Goal: Task Accomplishment & Management: Manage account settings

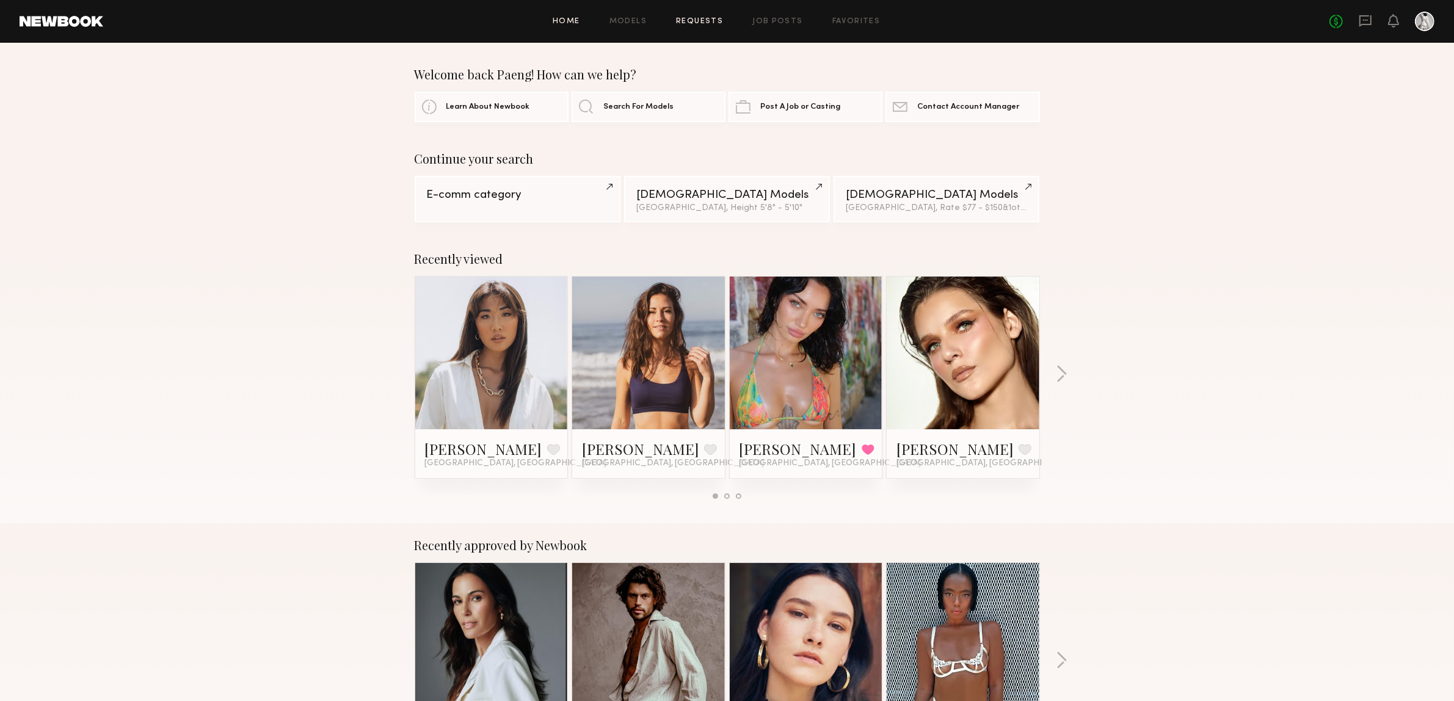
click at [696, 21] on link "Requests" at bounding box center [699, 22] width 47 height 8
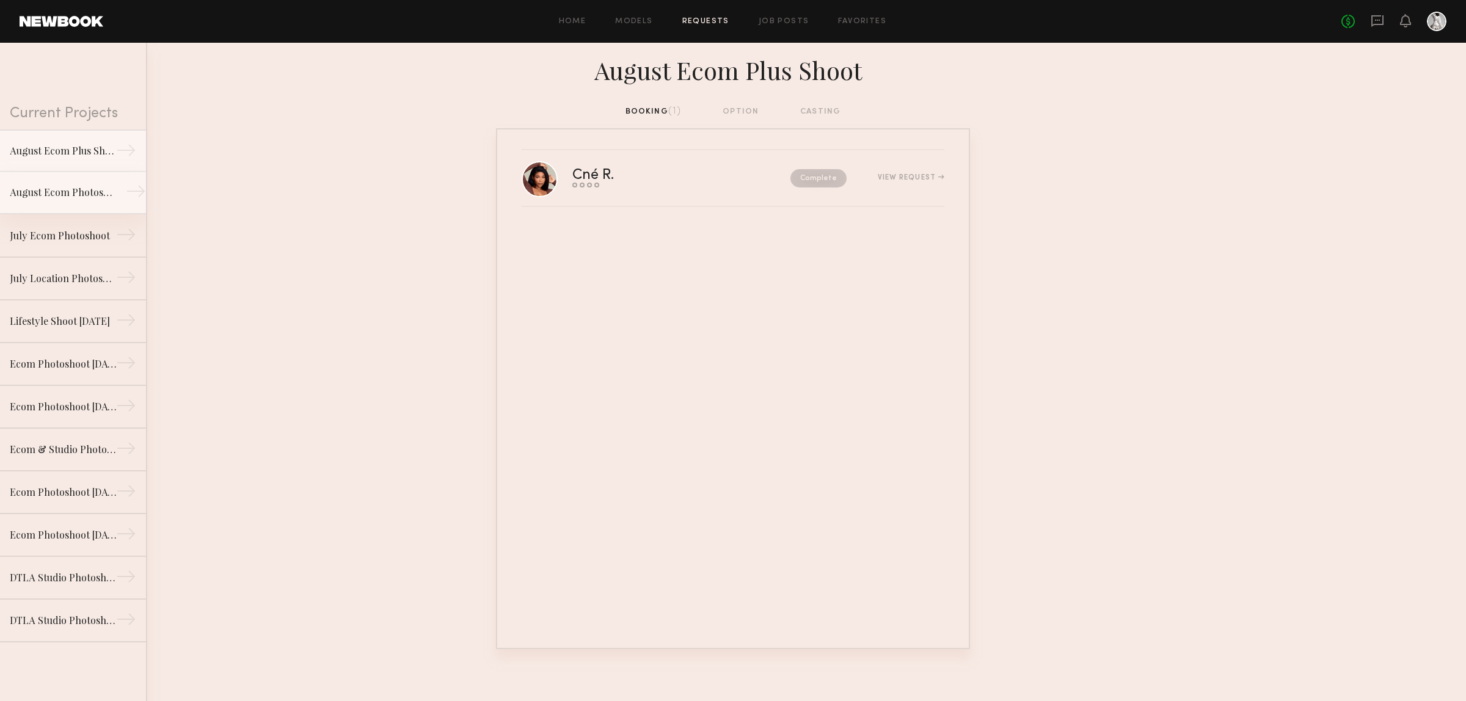
click at [61, 194] on div "August Ecom Photoshoot [DATE]" at bounding box center [63, 192] width 106 height 15
click at [56, 163] on link "August Ecom Plus Shoot →" at bounding box center [73, 150] width 146 height 43
click at [911, 169] on div "Cné R. Send request Model response Review hours worked Pay model Complete View …" at bounding box center [758, 178] width 372 height 19
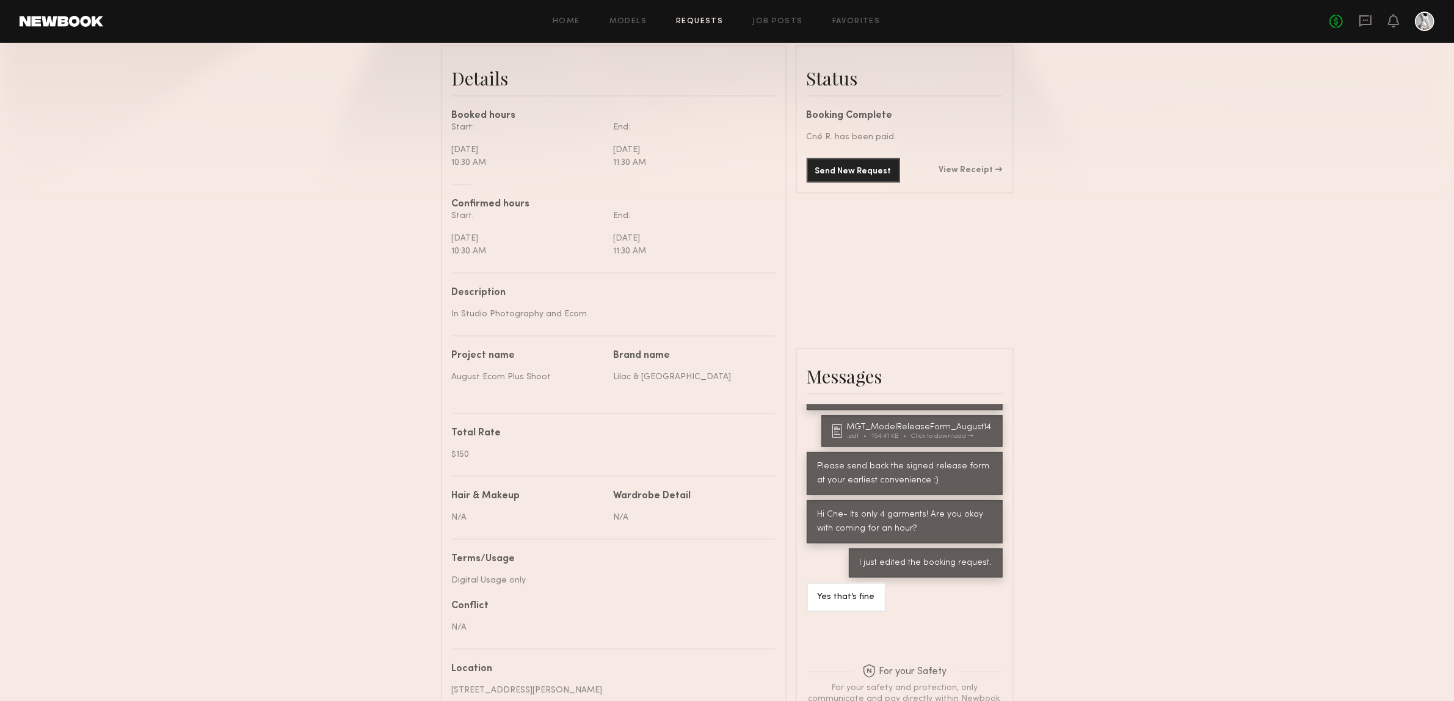
scroll to position [305, 0]
click at [976, 173] on link "View Receipt" at bounding box center [971, 168] width 64 height 9
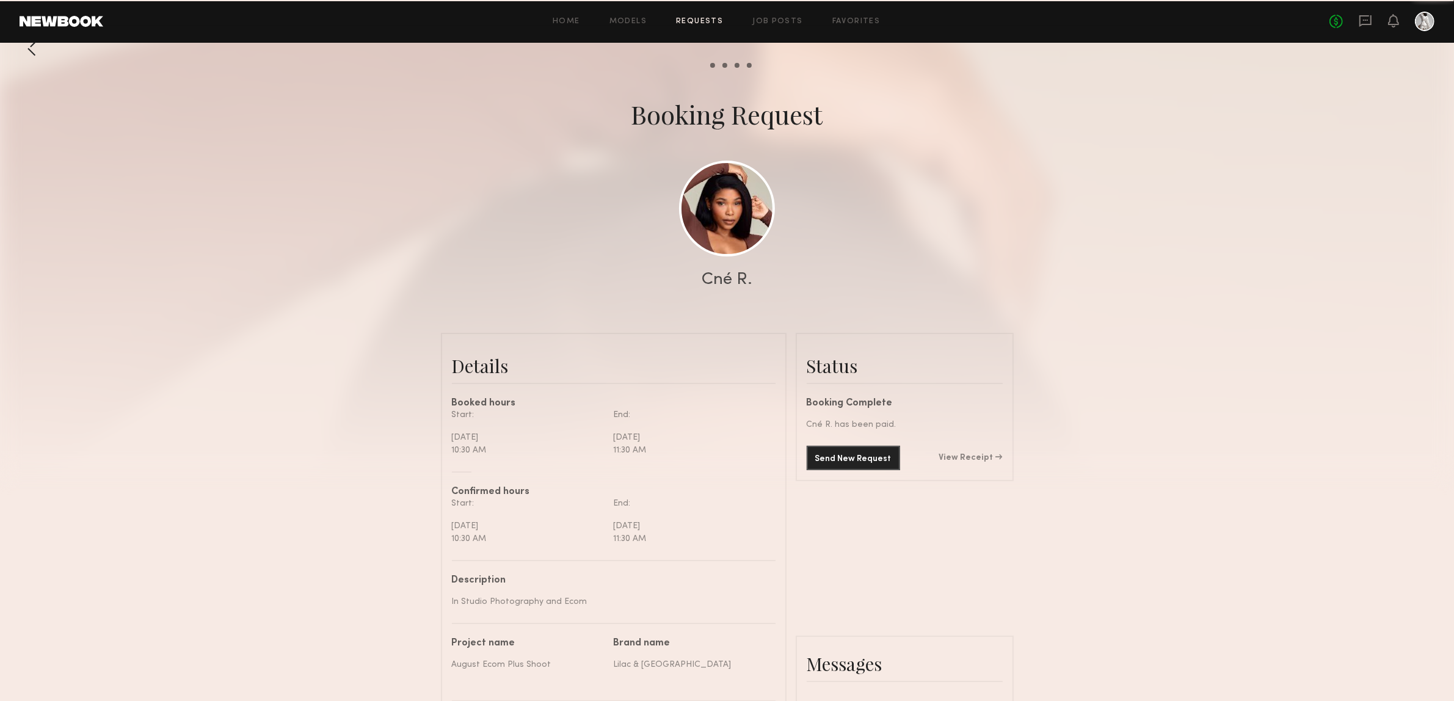
scroll to position [585, 0]
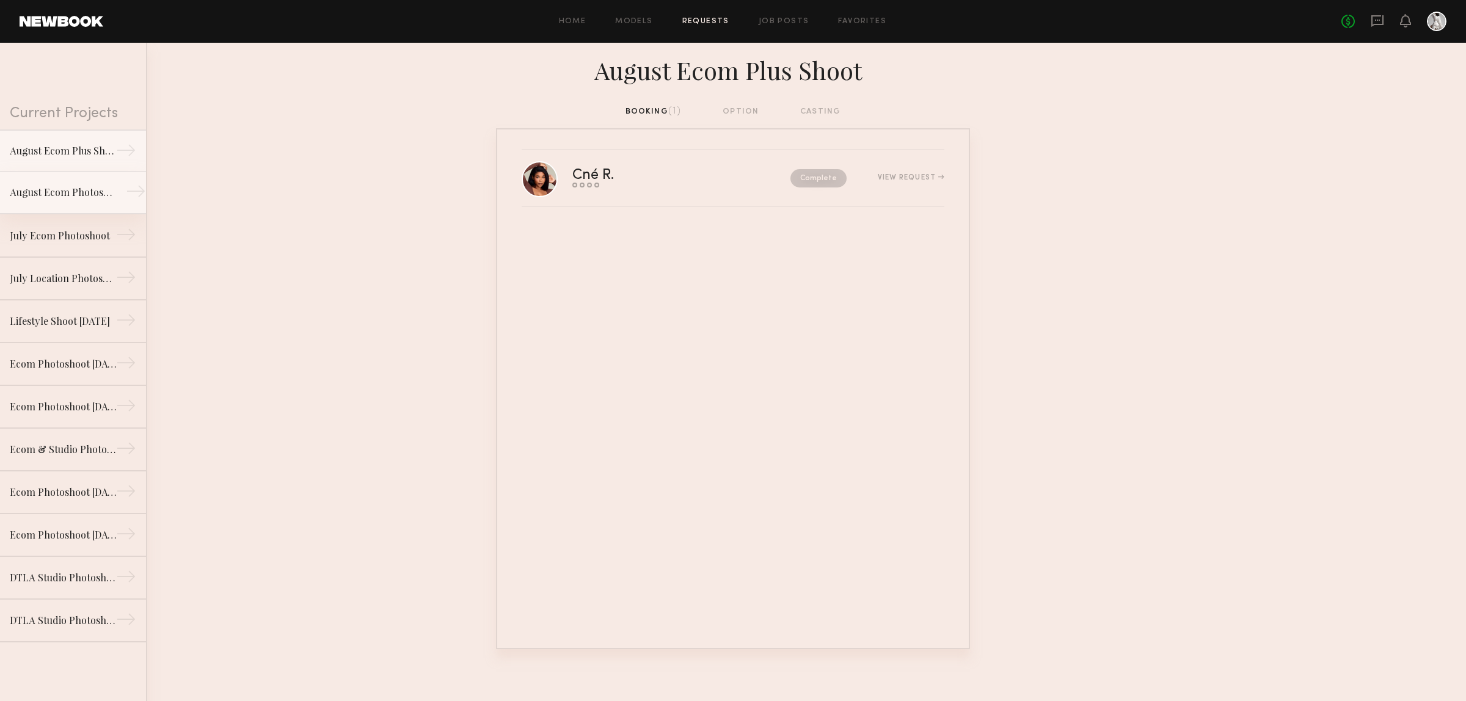
click at [58, 192] on div "August Ecom Photoshoot [DATE]" at bounding box center [63, 192] width 106 height 15
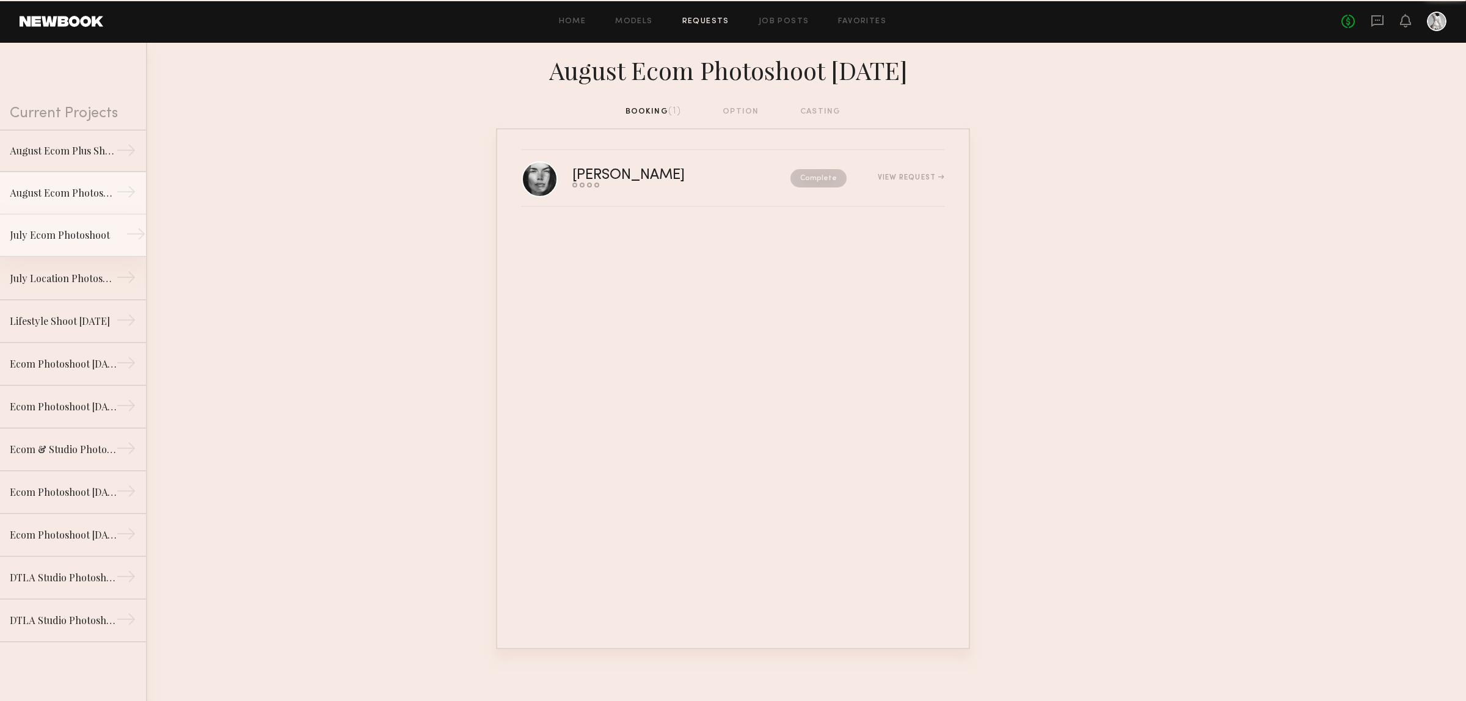
click at [55, 239] on div "July Ecom Photoshoot" at bounding box center [63, 235] width 106 height 15
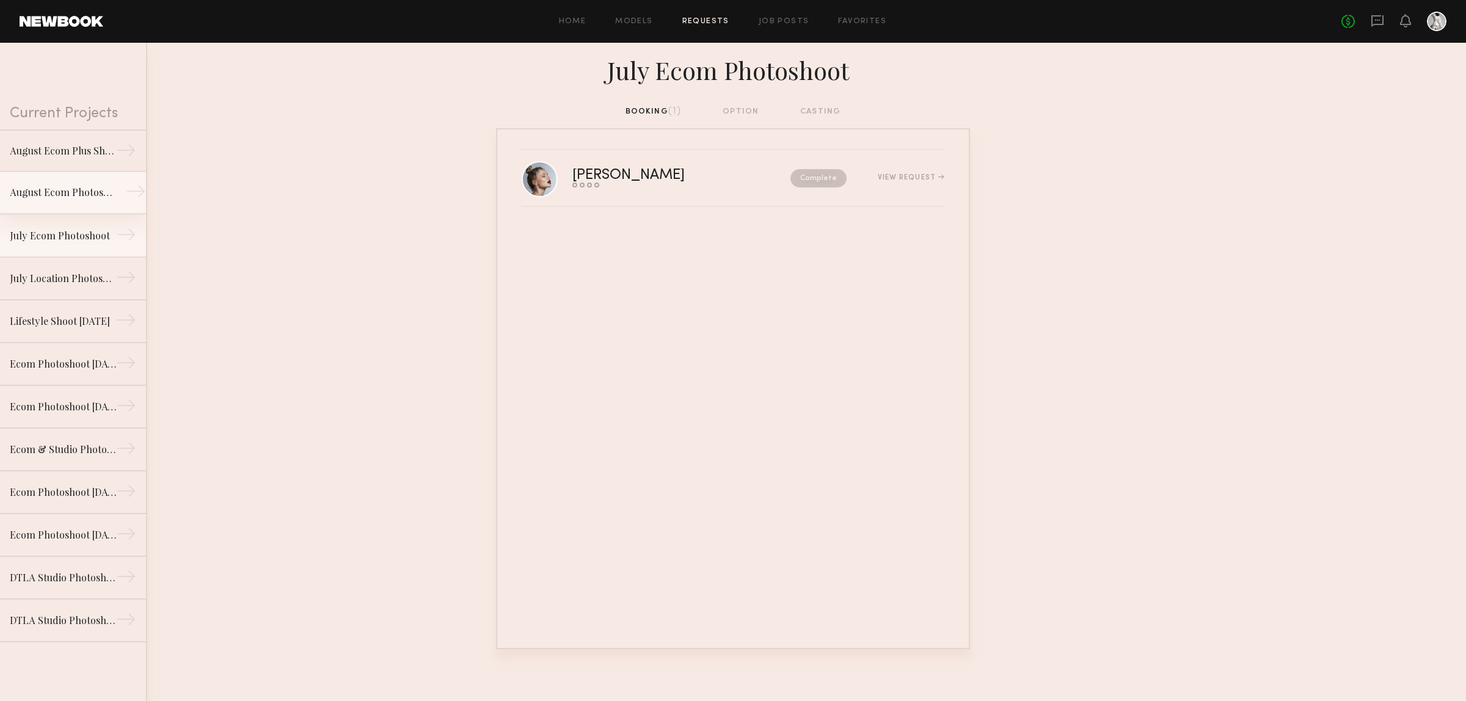
click at [50, 198] on div "August Ecom Photoshoot [DATE]" at bounding box center [63, 192] width 106 height 15
click at [43, 277] on div "July Location Photoshoot" at bounding box center [63, 278] width 106 height 15
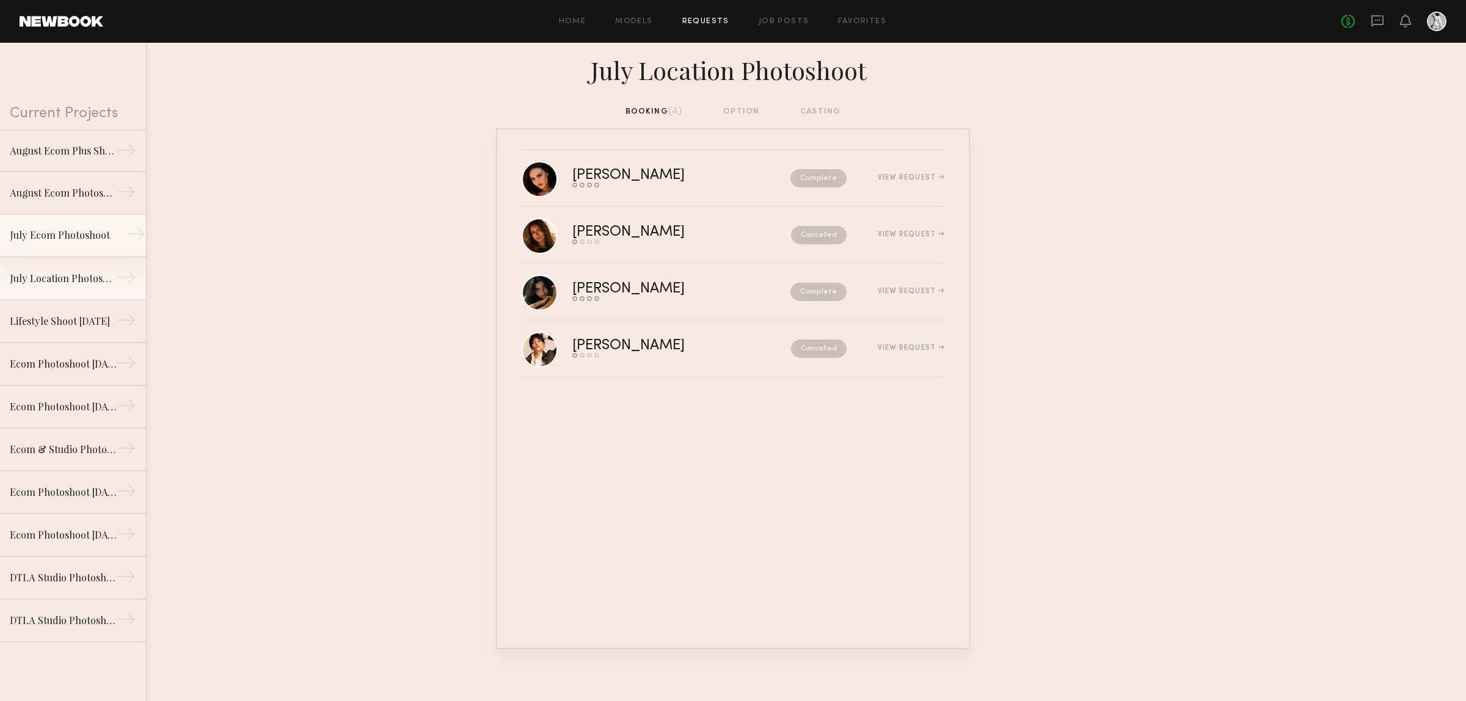
click at [40, 236] on div "July Ecom Photoshoot" at bounding box center [63, 235] width 106 height 15
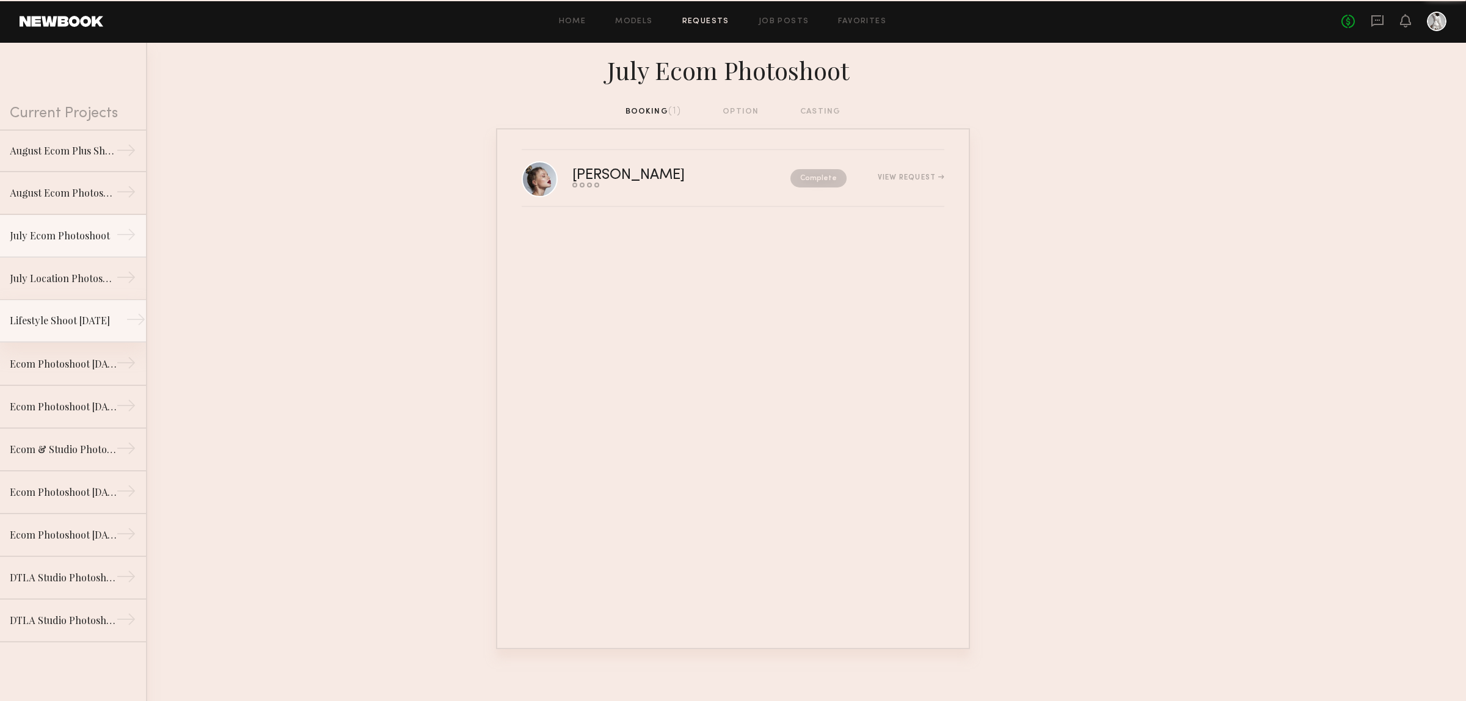
click at [37, 313] on div "Lifestyle Shoot [DATE]" at bounding box center [63, 320] width 106 height 15
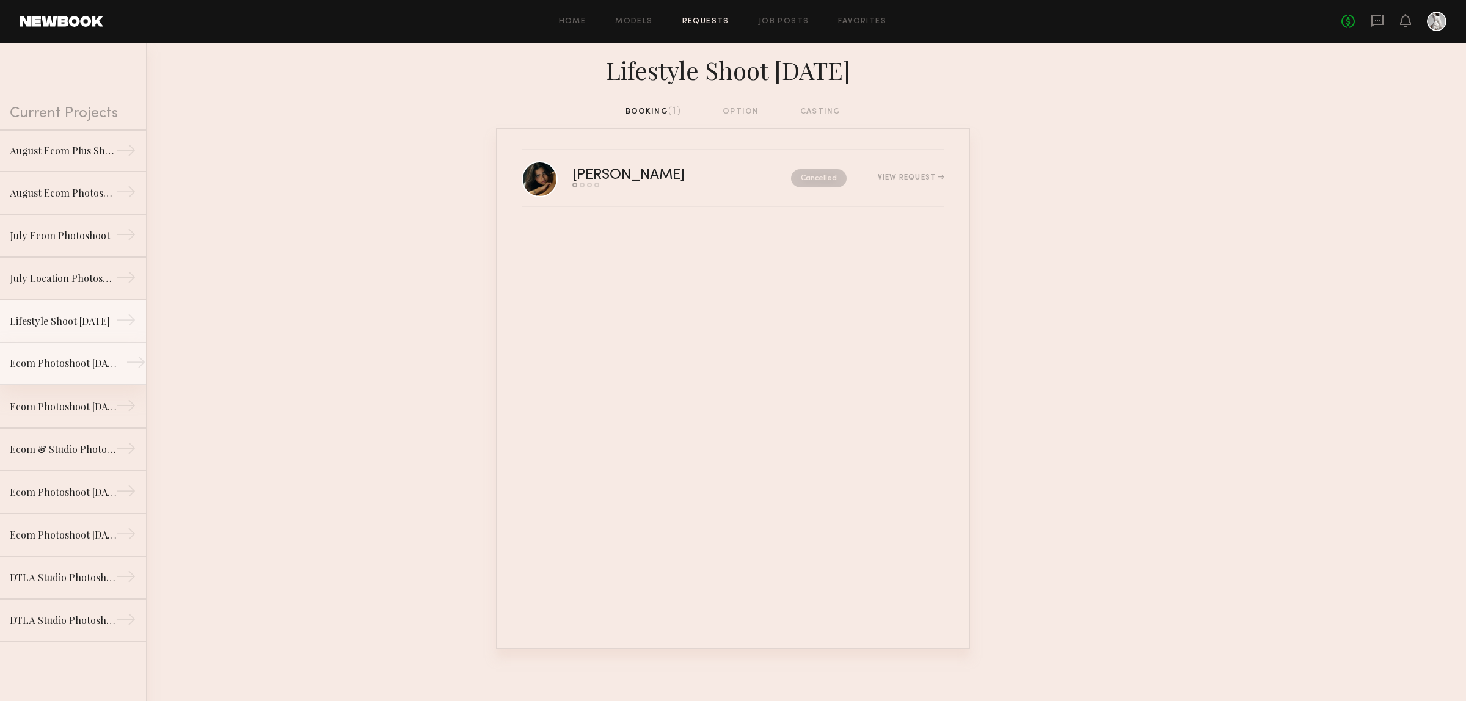
click at [61, 365] on div "Ecom Photoshoot [DATE]" at bounding box center [63, 363] width 106 height 15
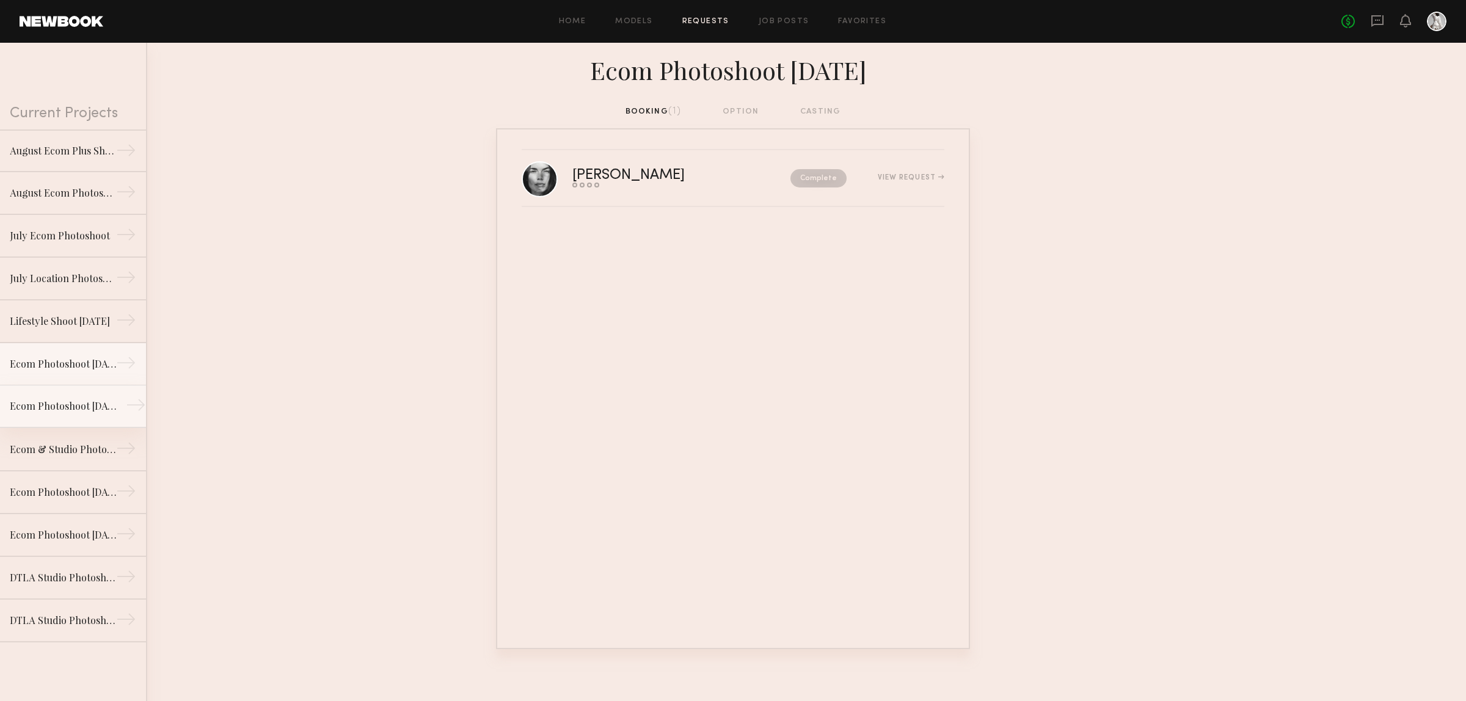
click at [66, 403] on div "Ecom Photoshoot [DATE]" at bounding box center [63, 406] width 106 height 15
click at [49, 455] on div "Ecom & Studio Photoshoot" at bounding box center [63, 449] width 106 height 15
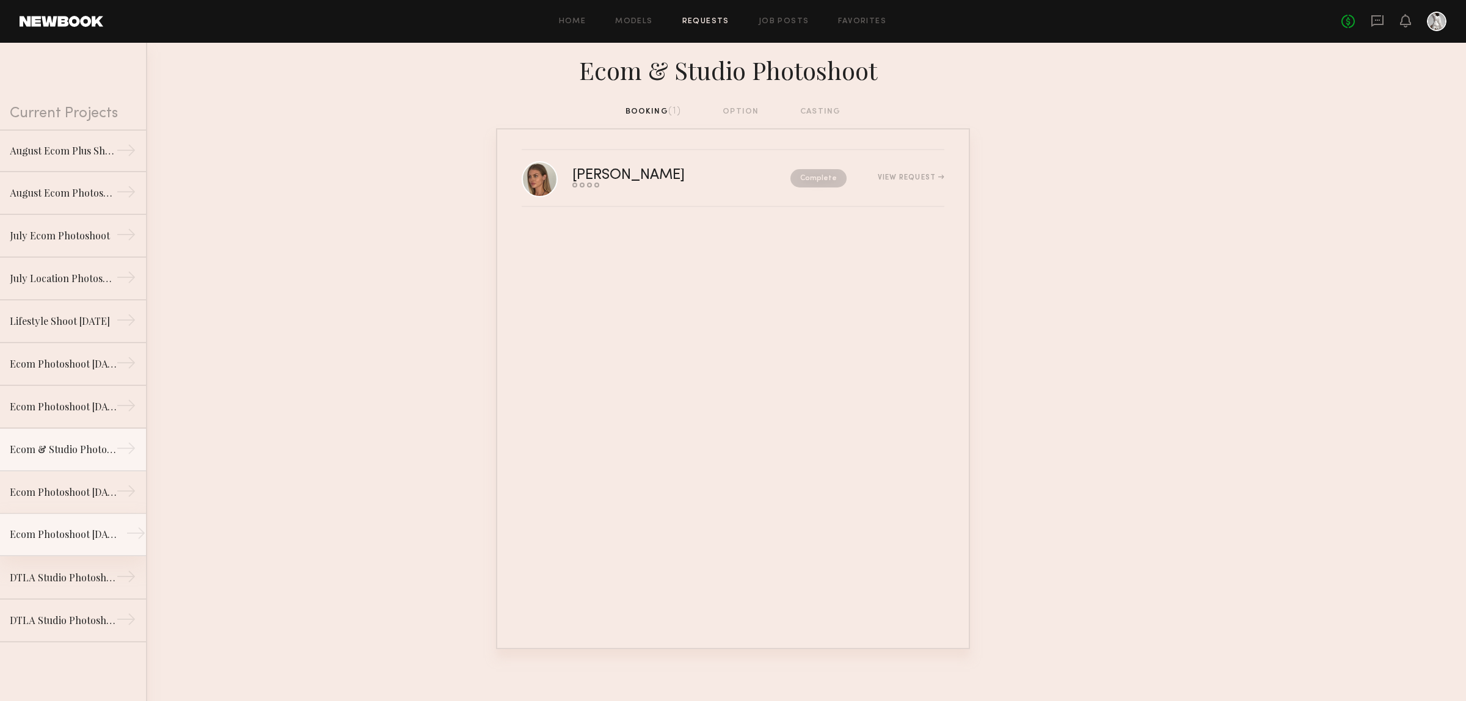
click at [35, 515] on link "Ecom Photoshoot [DATE] →" at bounding box center [73, 535] width 146 height 43
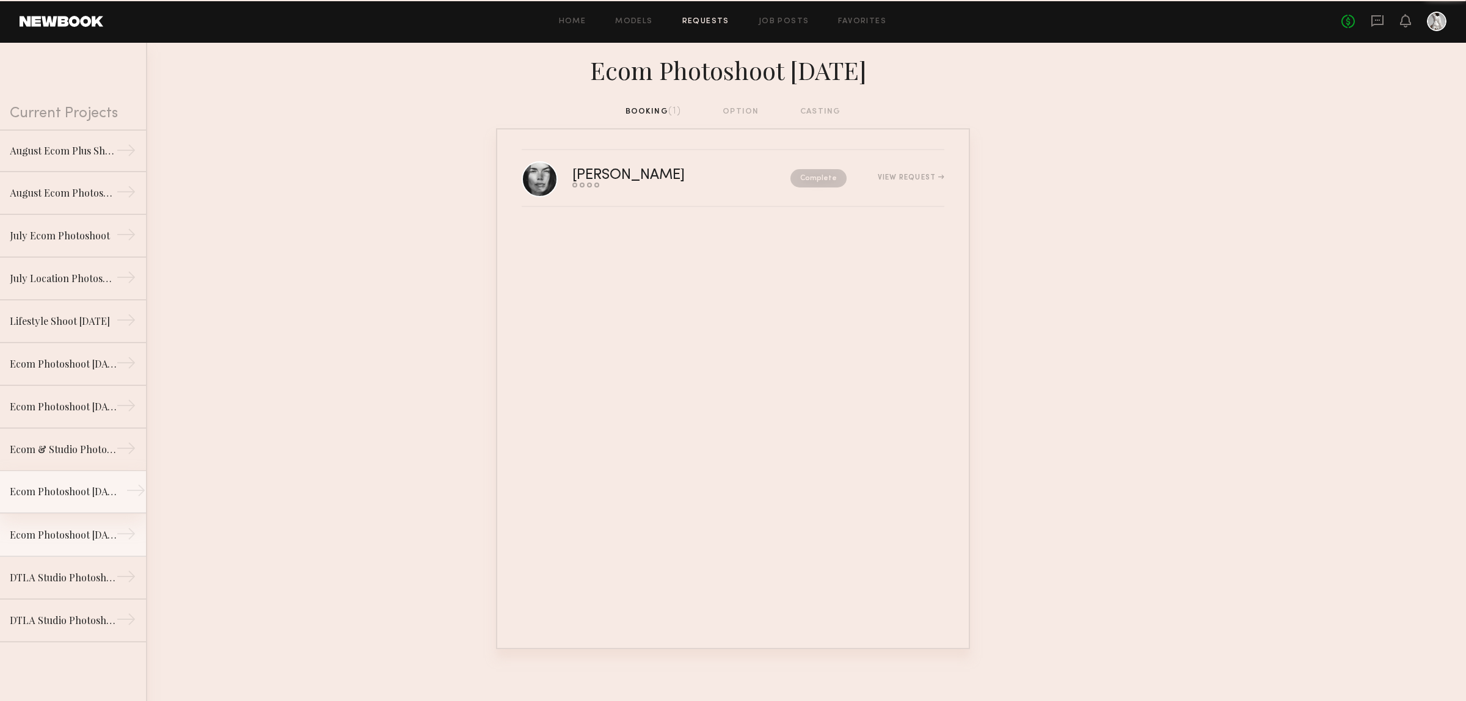
click at [53, 490] on div "Ecom Photoshoot [DATE]" at bounding box center [63, 491] width 106 height 15
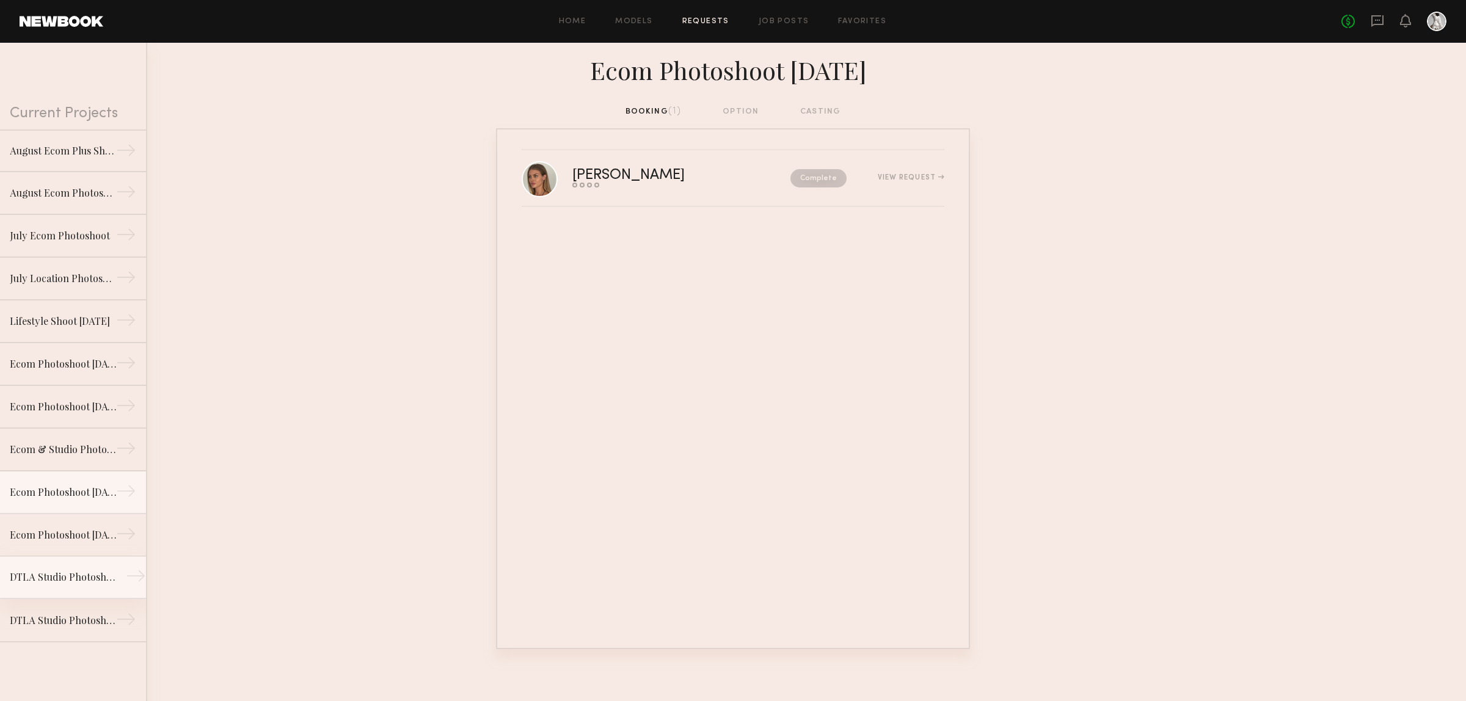
click at [54, 577] on div "DTLA Studio Photoshoot" at bounding box center [63, 577] width 106 height 15
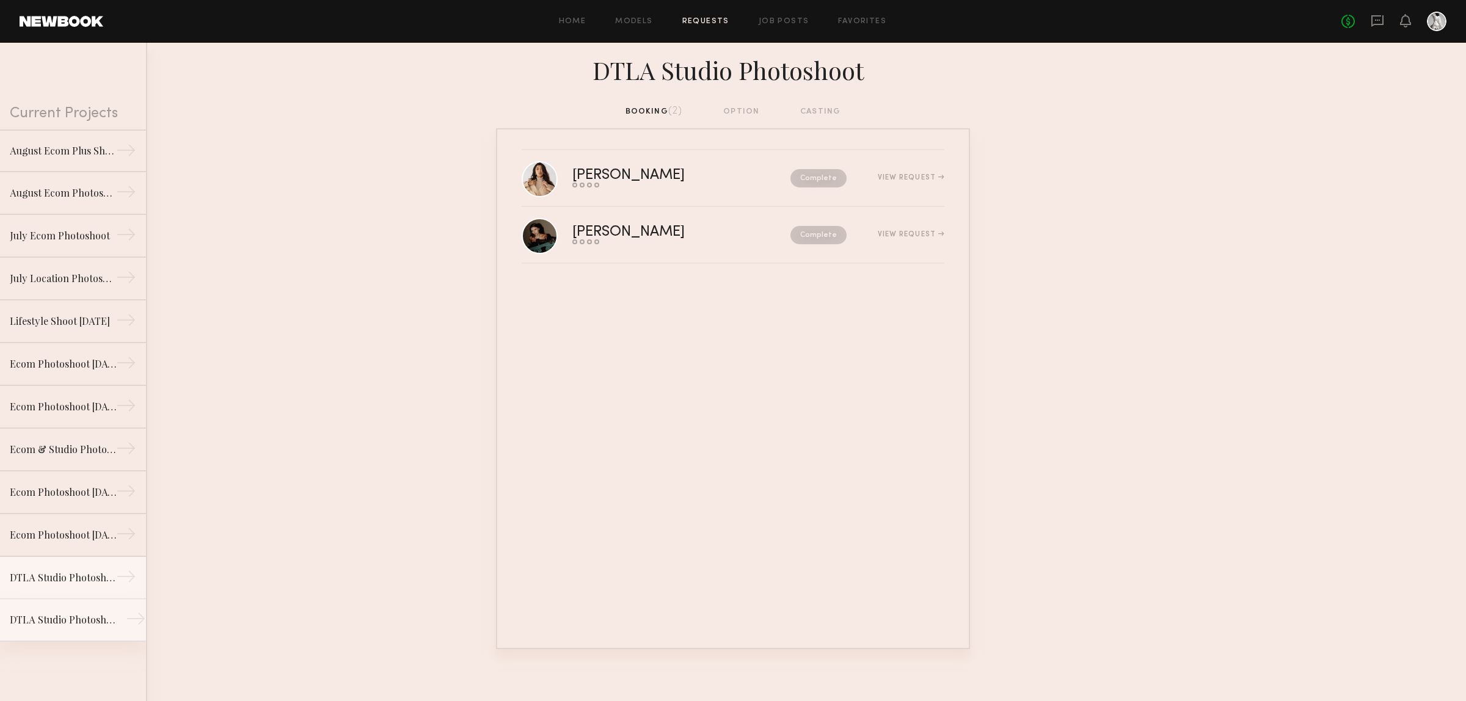
click at [59, 618] on div "DTLA Studio Photoshoot- [GEOGRAPHIC_DATA]" at bounding box center [63, 620] width 106 height 15
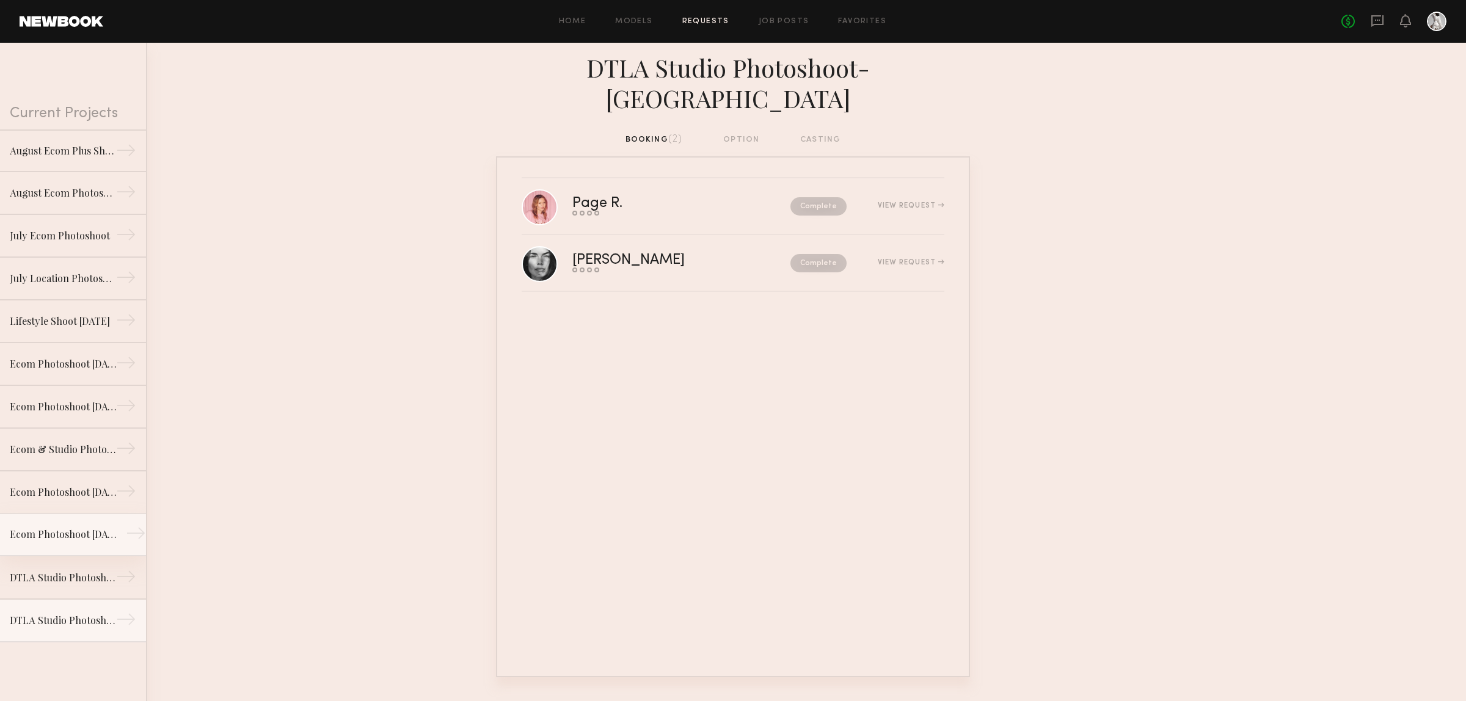
click at [55, 526] on link "Ecom Photoshoot [DATE] →" at bounding box center [73, 535] width 146 height 43
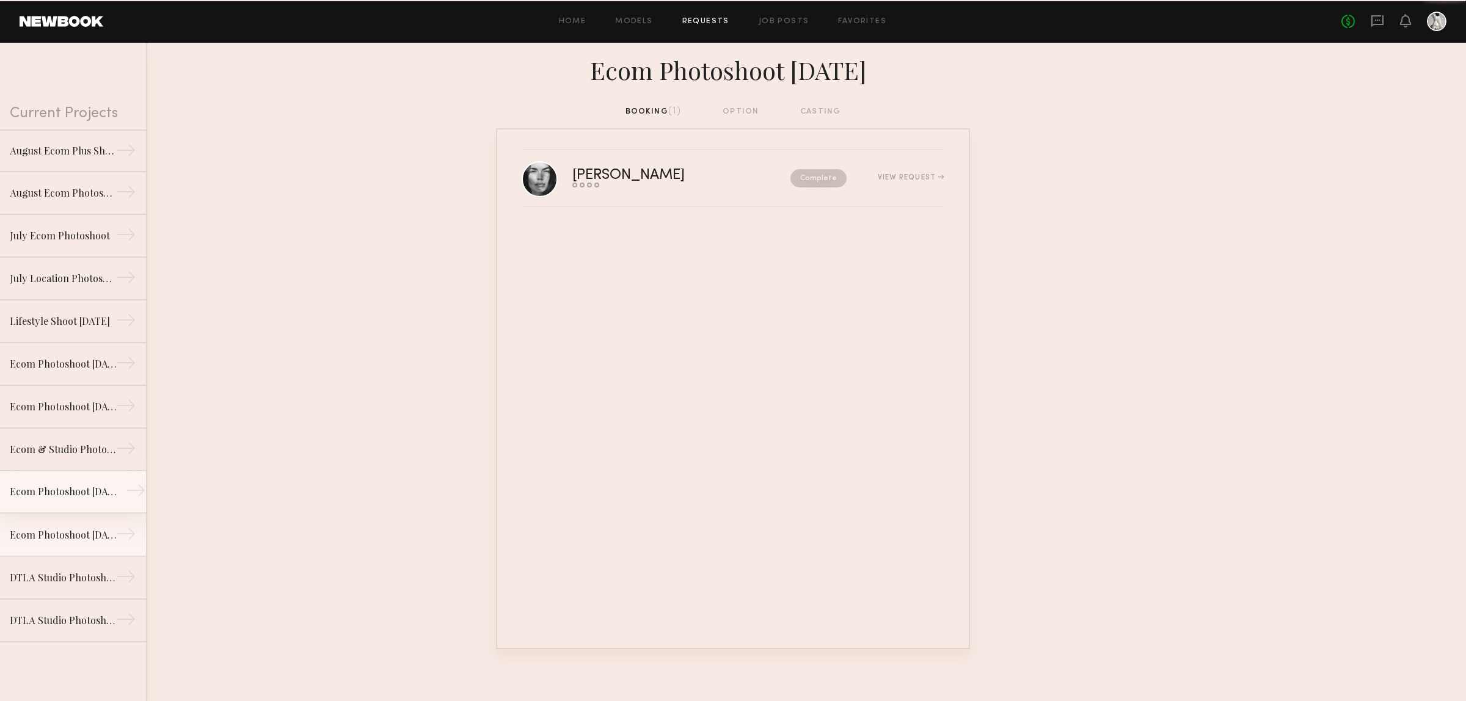
click at [46, 484] on div "Ecom Photoshoot [DATE]" at bounding box center [63, 491] width 106 height 15
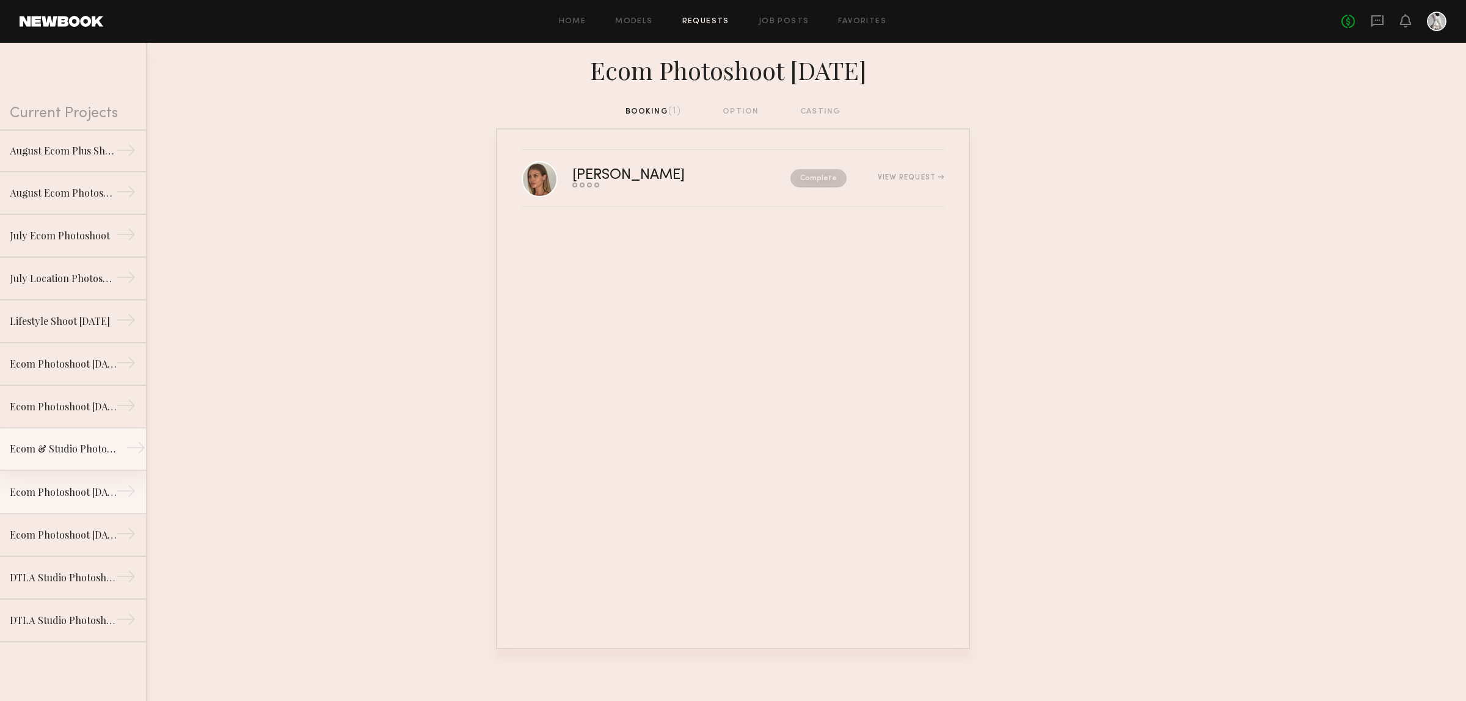
click at [49, 434] on link "Ecom & Studio Photoshoot →" at bounding box center [73, 449] width 146 height 43
click at [53, 406] on div "Ecom Photoshoot [DATE]" at bounding box center [63, 406] width 106 height 15
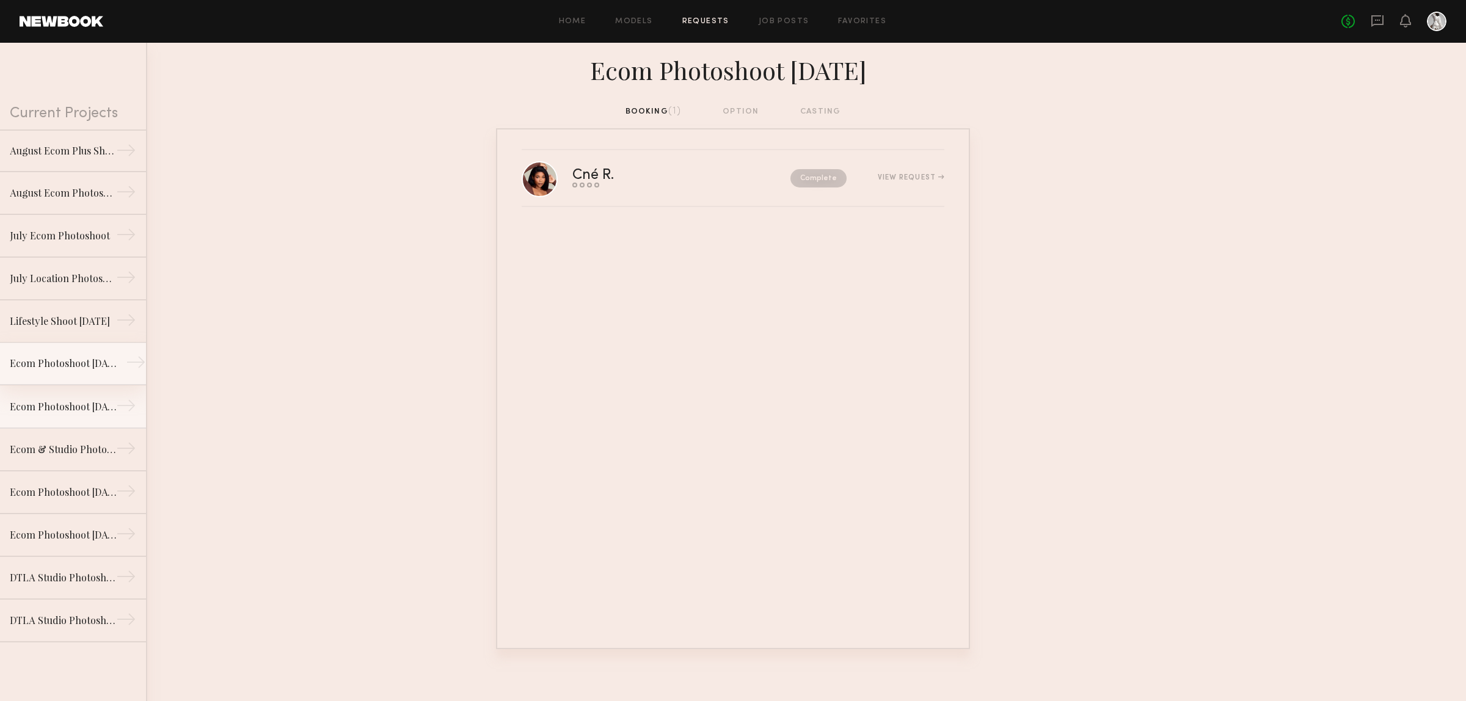
click at [56, 356] on div "Ecom Photoshoot [DATE]" at bounding box center [63, 363] width 106 height 15
click at [53, 319] on div "Lifestyle Shoot [DATE]" at bounding box center [63, 320] width 106 height 15
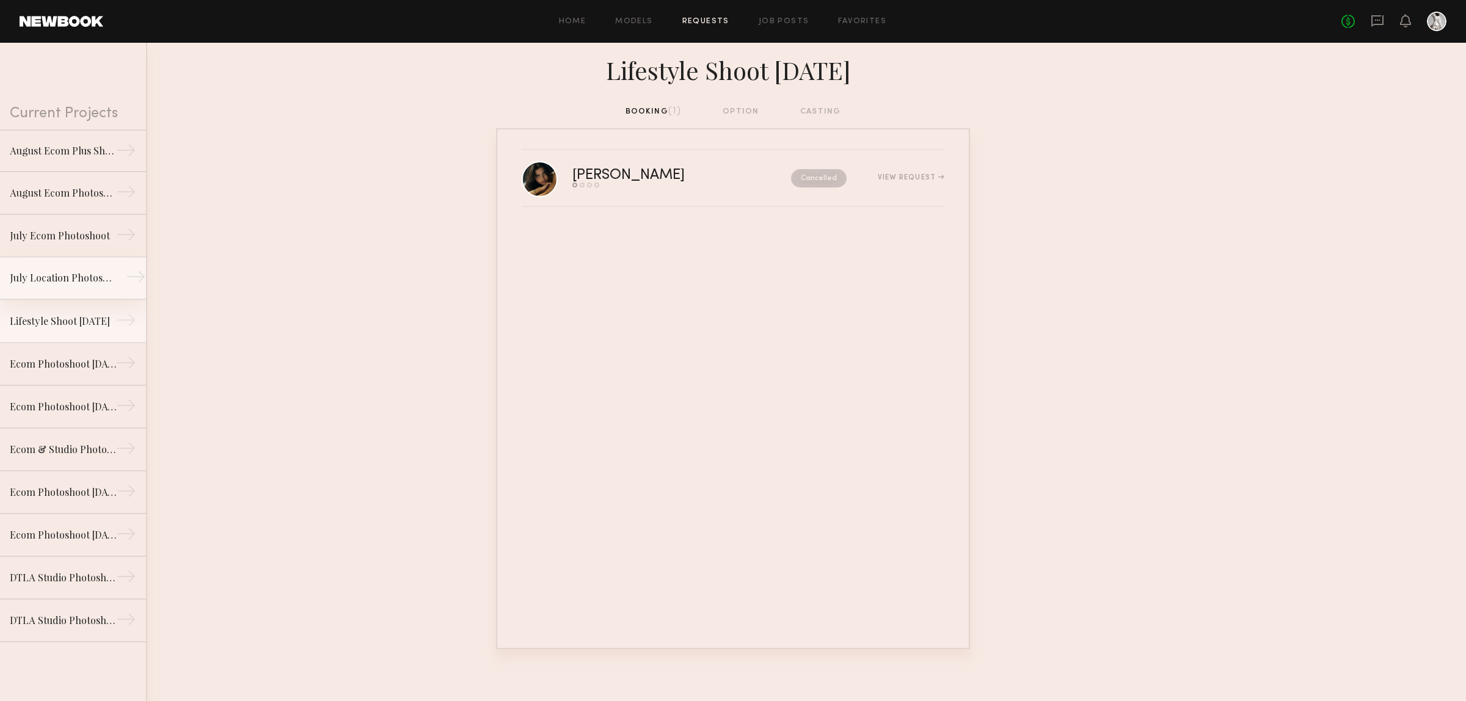
click at [48, 260] on link "July Location Photoshoot →" at bounding box center [73, 278] width 146 height 43
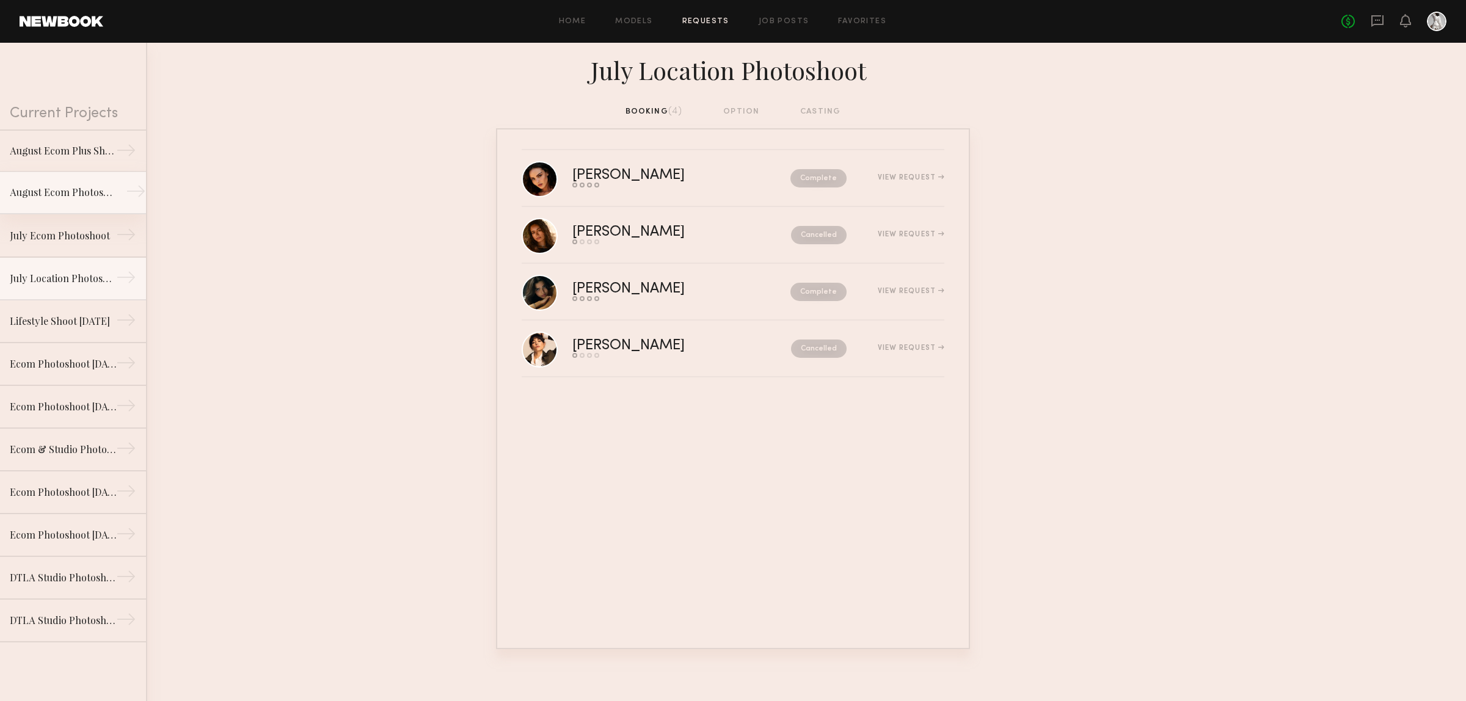
click at [68, 212] on link "August Ecom Photoshoot [DATE] →" at bounding box center [73, 193] width 146 height 43
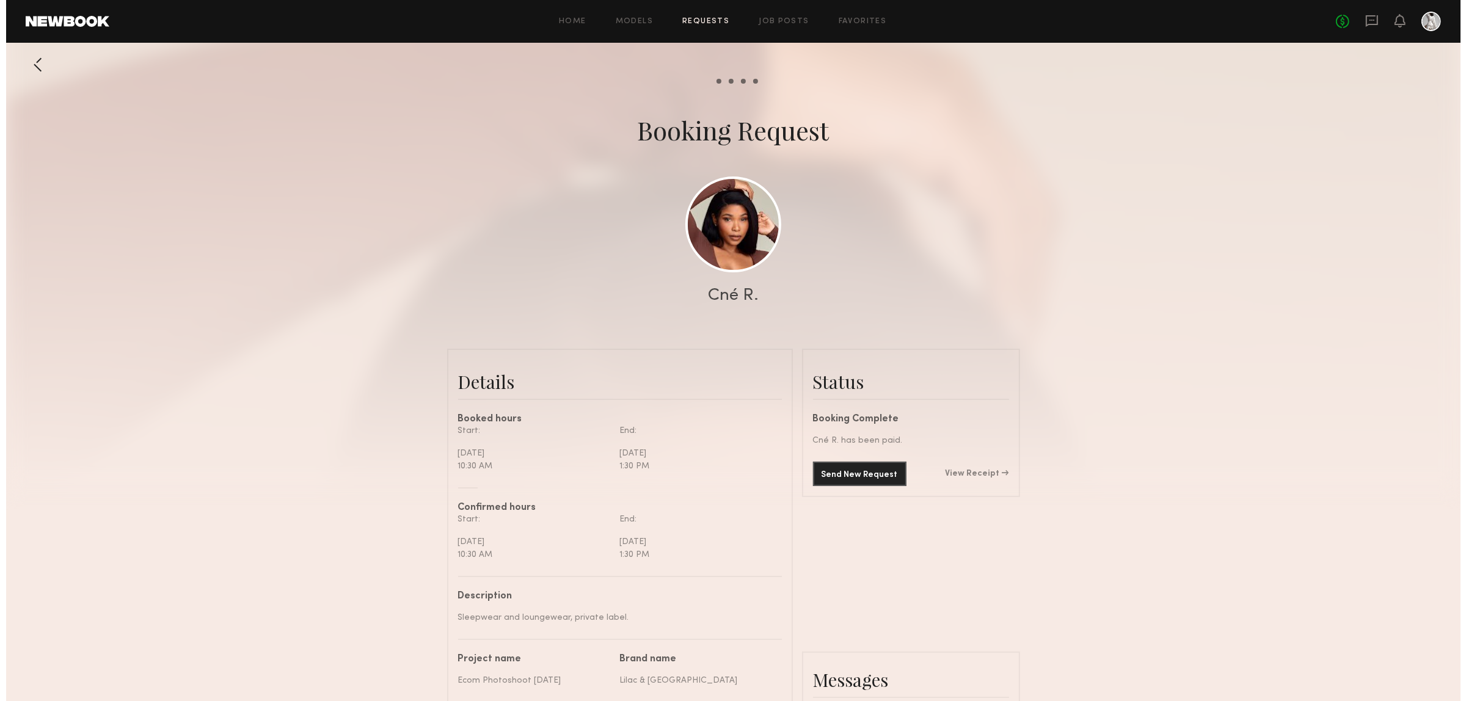
scroll to position [585, 0]
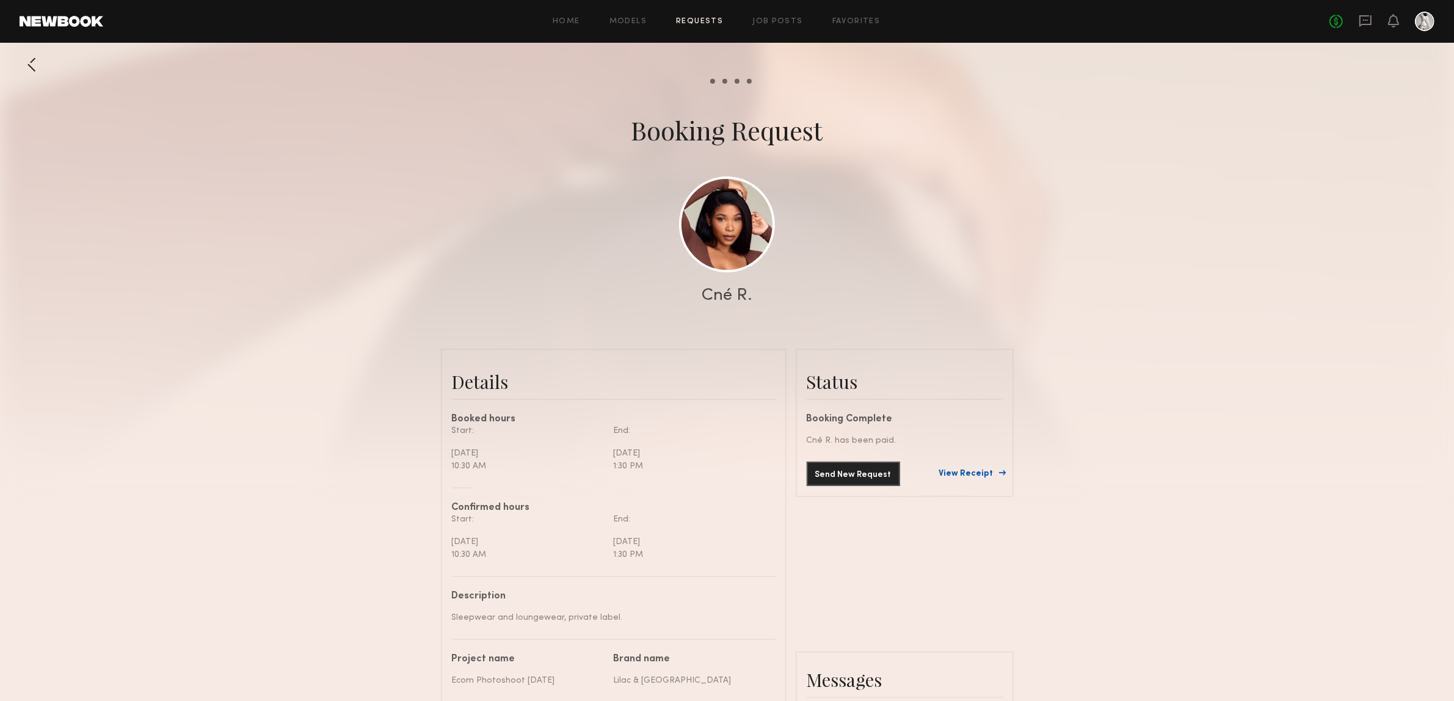
click at [986, 478] on link "View Receipt" at bounding box center [971, 474] width 64 height 9
